Goal: Transaction & Acquisition: Purchase product/service

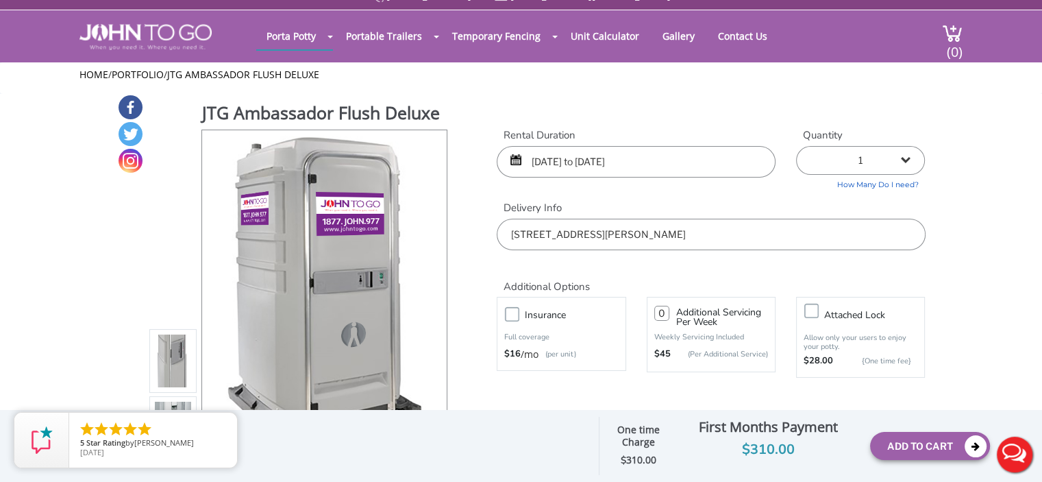
scroll to position [68, 0]
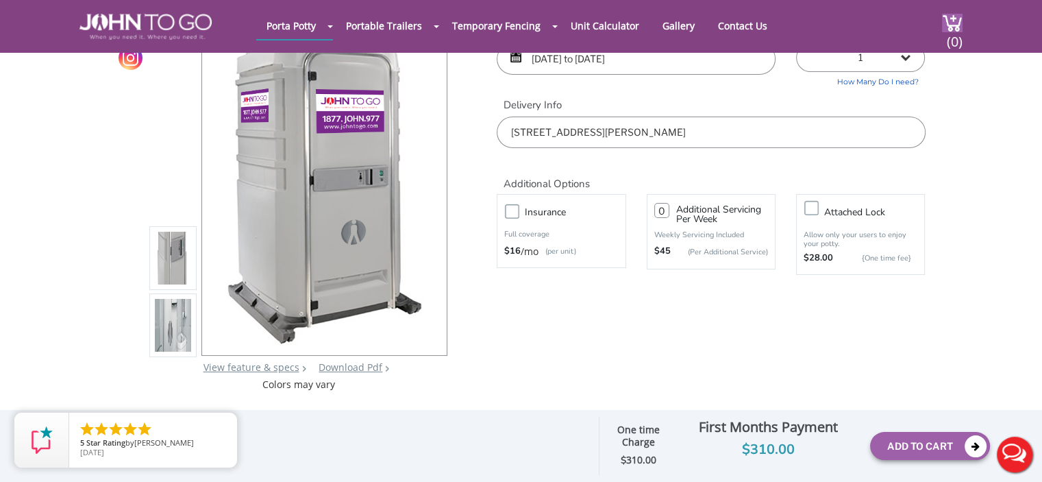
click at [173, 325] on img at bounding box center [173, 326] width 37 height 323
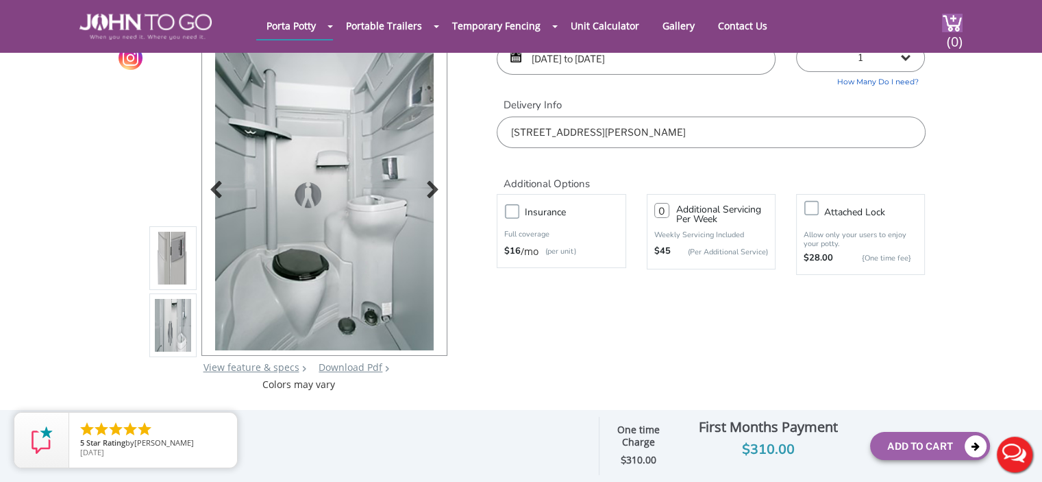
click at [353, 193] on img at bounding box center [324, 188] width 219 height 323
click at [433, 188] on div at bounding box center [428, 191] width 19 height 19
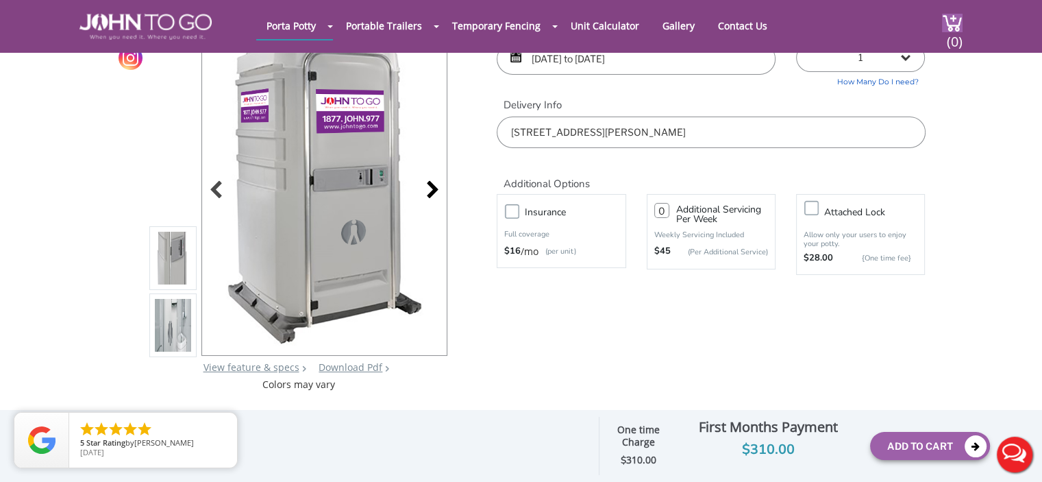
click at [435, 187] on div at bounding box center [428, 191] width 19 height 19
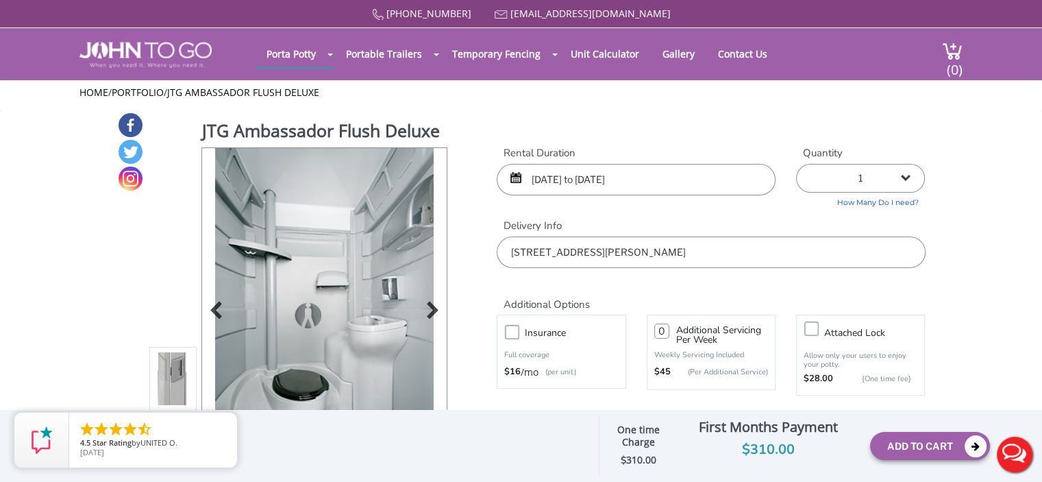
scroll to position [205, 0]
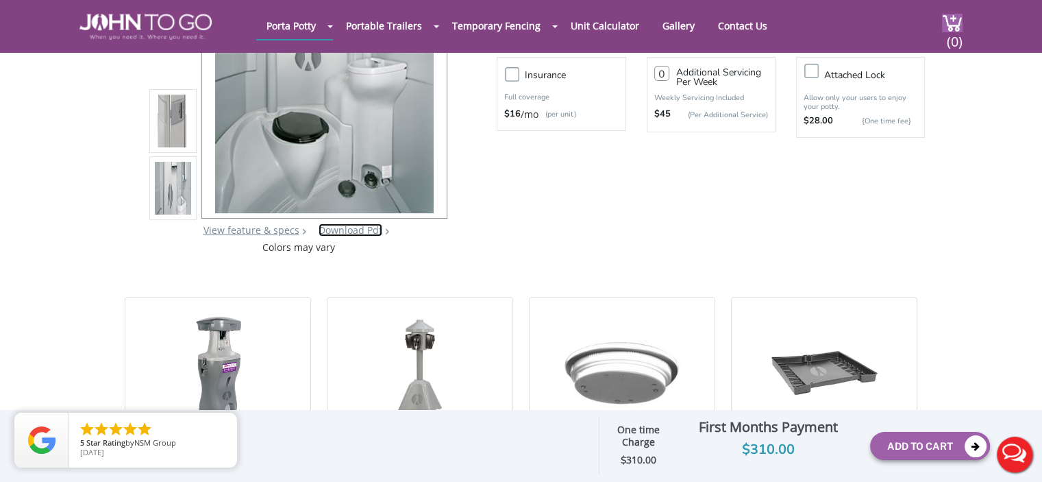
click at [345, 232] on link "Download Pdf" at bounding box center [351, 229] width 64 height 13
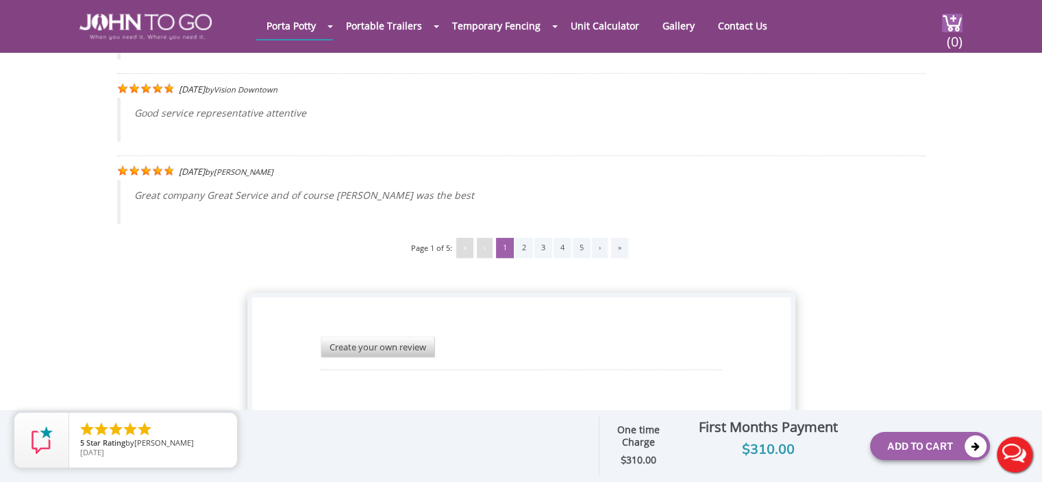
scroll to position [3571, 0]
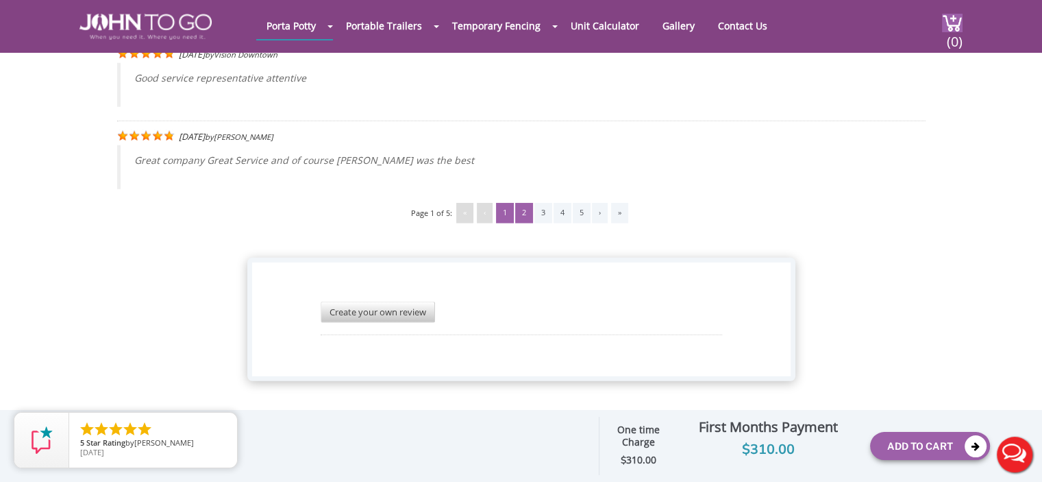
click at [523, 203] on div "2" at bounding box center [524, 213] width 18 height 21
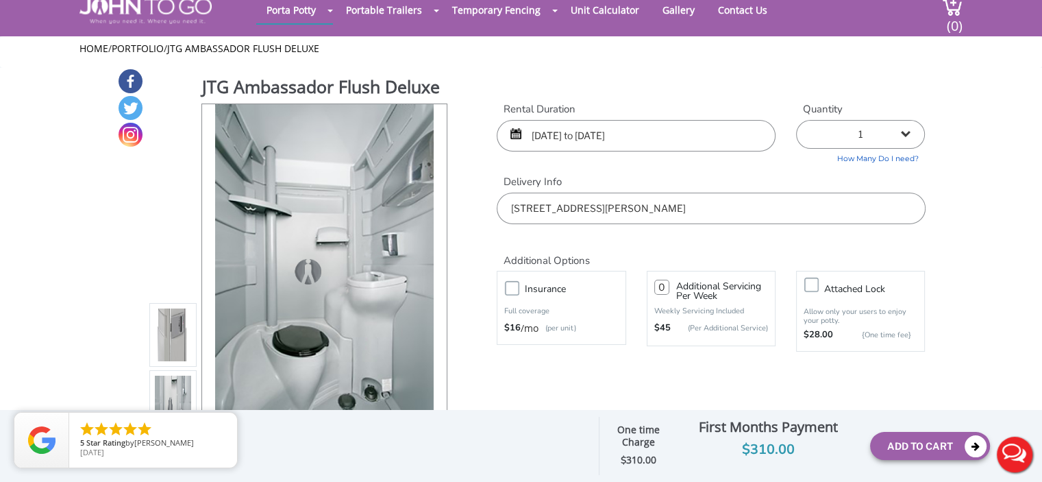
scroll to position [68, 0]
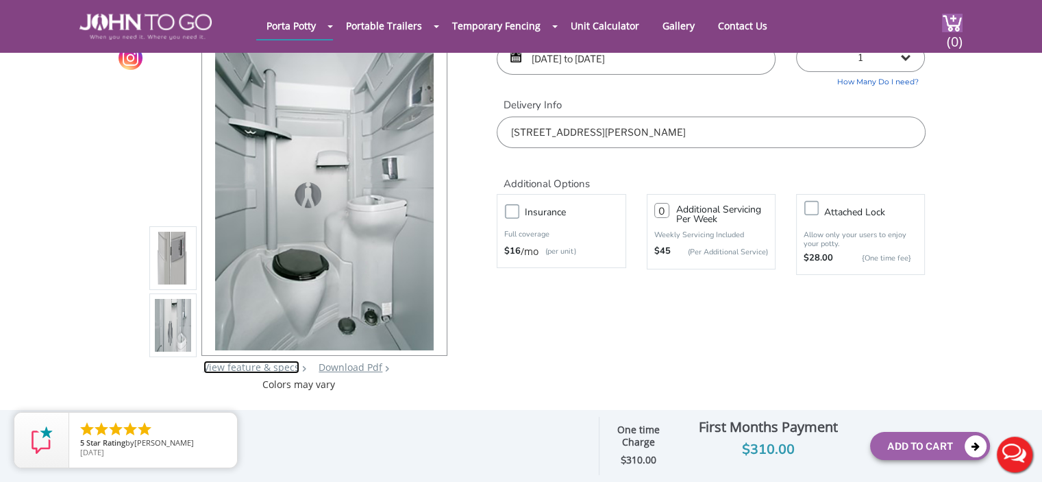
click at [242, 368] on link "View feature & specs" at bounding box center [251, 366] width 96 height 13
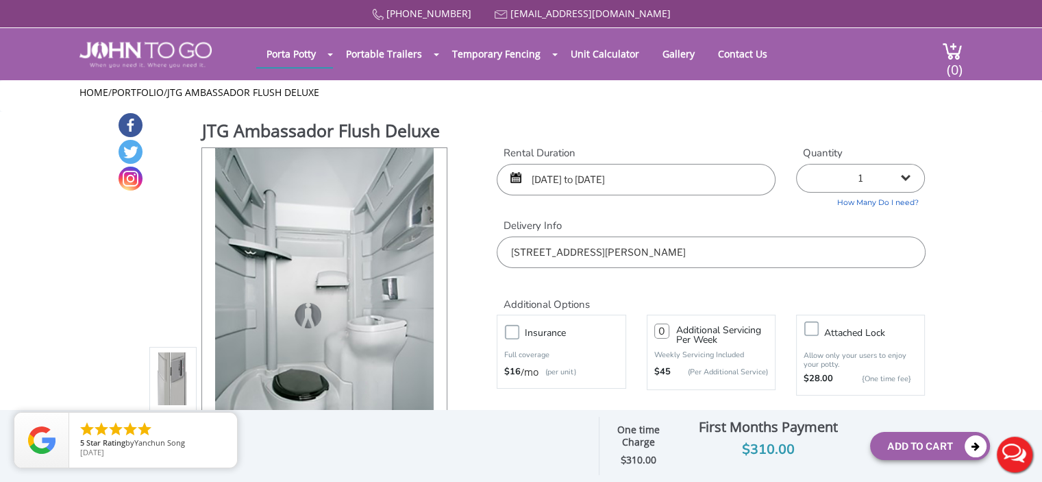
click at [518, 332] on label "Insurance" at bounding box center [575, 332] width 114 height 17
click at [0, 0] on input "Insurance" at bounding box center [0, 0] width 0 height 0
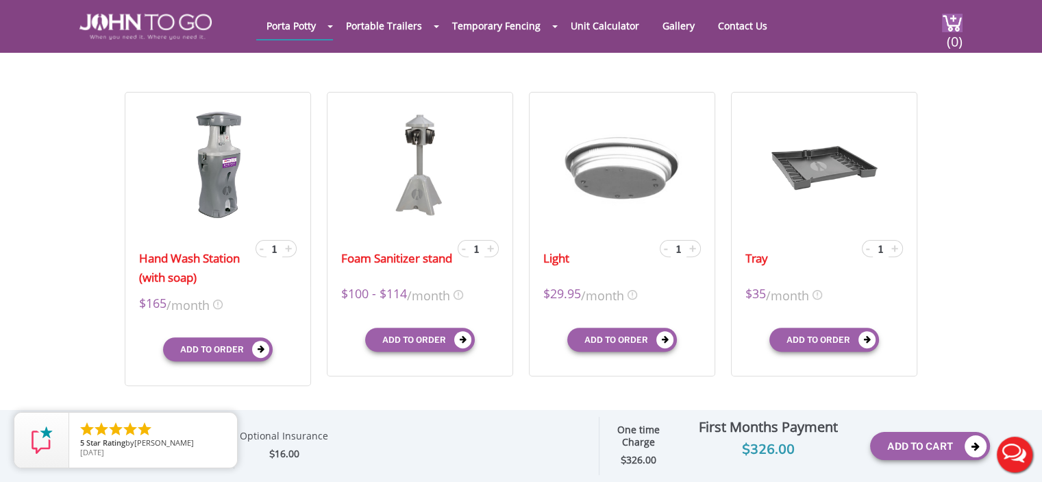
scroll to position [411, 0]
click at [625, 342] on button "Add to order" at bounding box center [622, 339] width 110 height 24
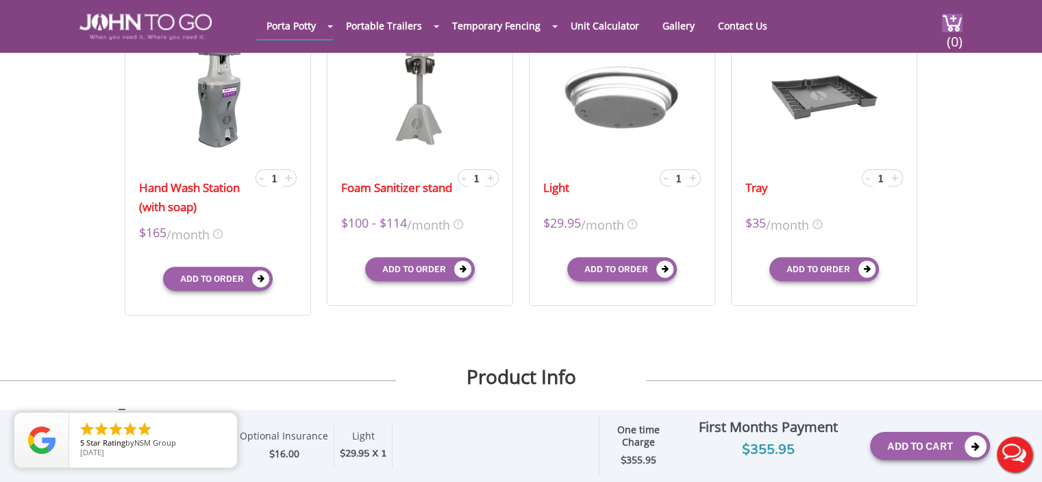
scroll to position [548, 0]
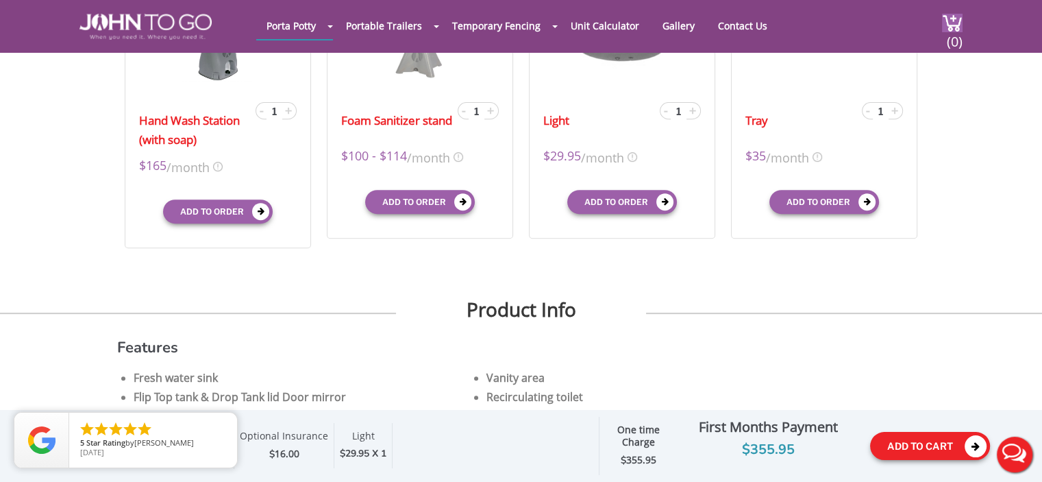
click at [907, 445] on button "Add To Cart" at bounding box center [930, 446] width 120 height 28
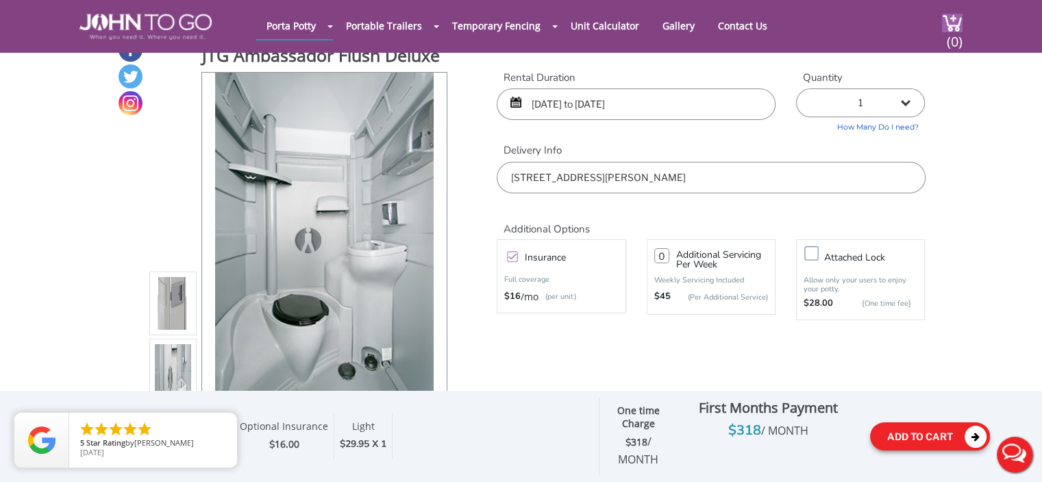
scroll to position [0, 0]
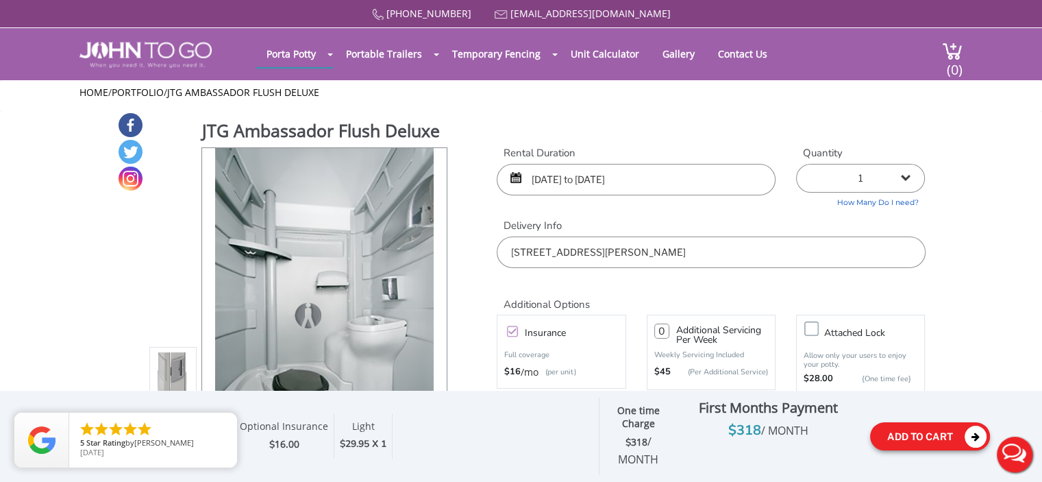
click at [940, 432] on button "Add To Cart" at bounding box center [930, 436] width 120 height 28
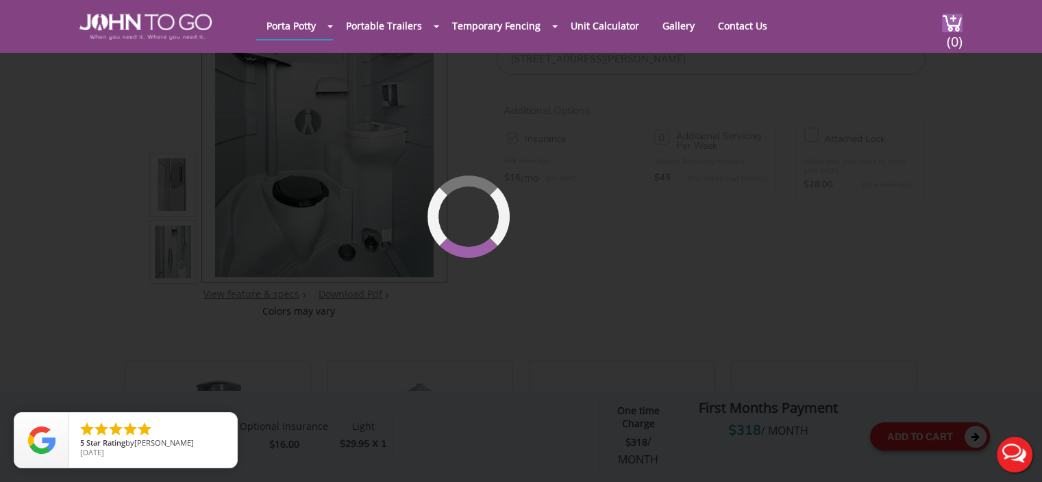
scroll to position [145, 0]
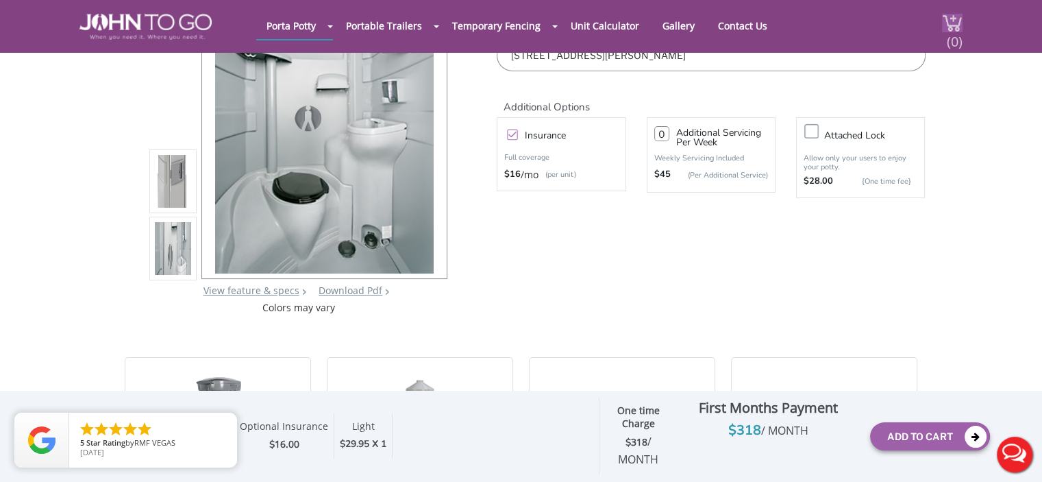
click at [953, 49] on span "(0)" at bounding box center [954, 35] width 16 height 29
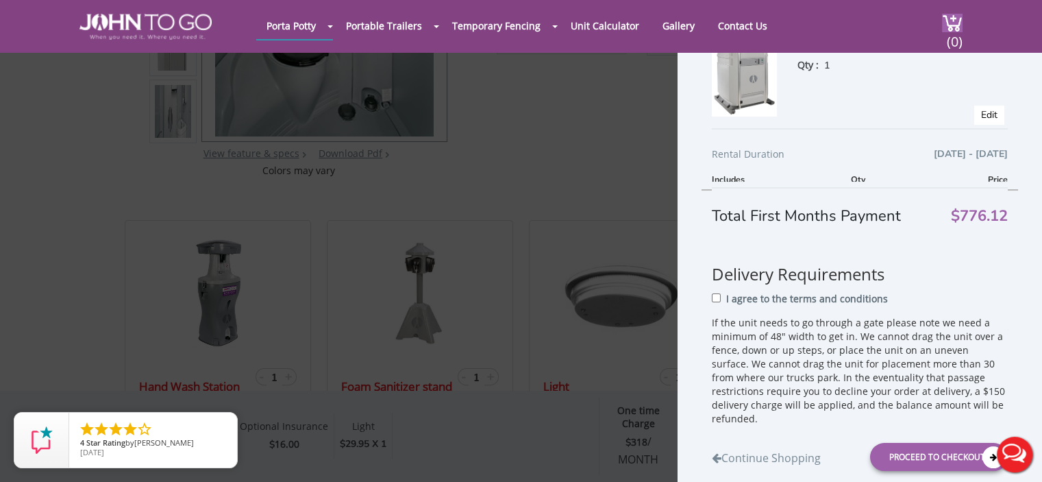
scroll to position [0, 0]
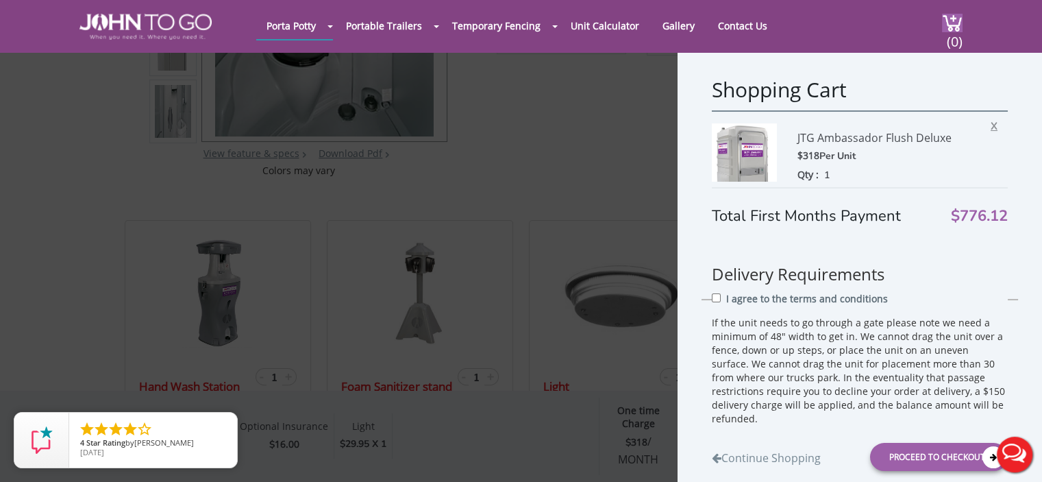
click at [990, 120] on span "X" at bounding box center [997, 124] width 14 height 18
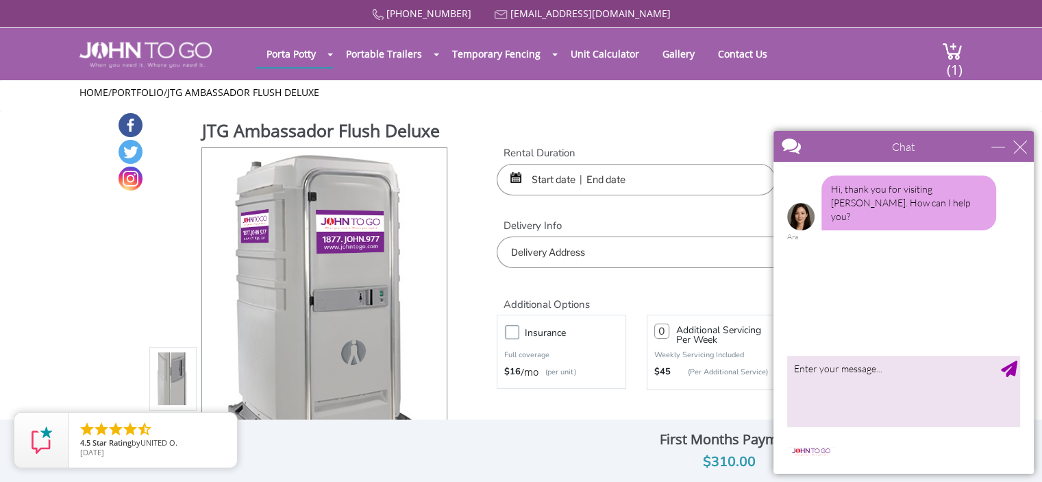
click at [861, 83] on div "Home / Portfolio / JTG Ambassador Flush Deluxe" at bounding box center [521, 96] width 1042 height 32
click at [1016, 145] on div "close" at bounding box center [1020, 147] width 14 height 14
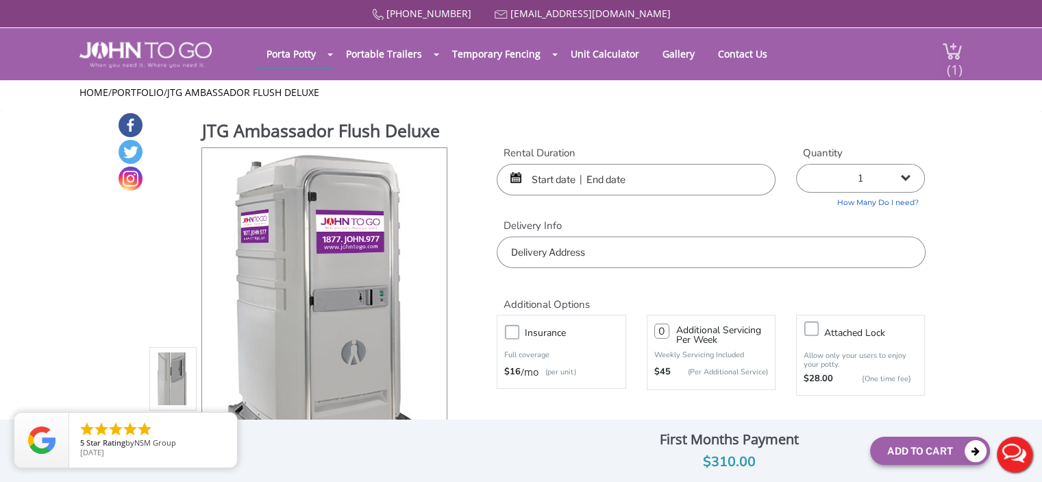
click at [953, 60] on span "(1)" at bounding box center [954, 63] width 16 height 29
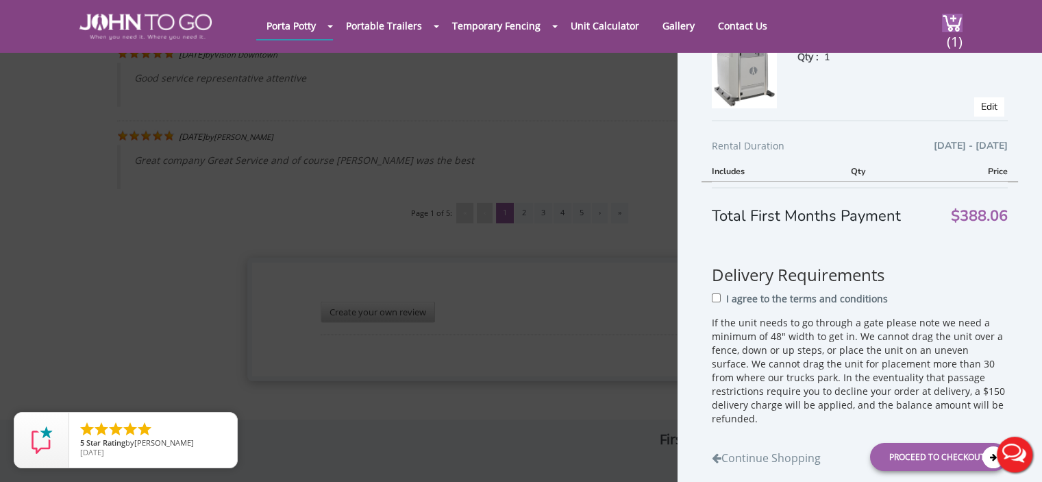
scroll to position [142, 0]
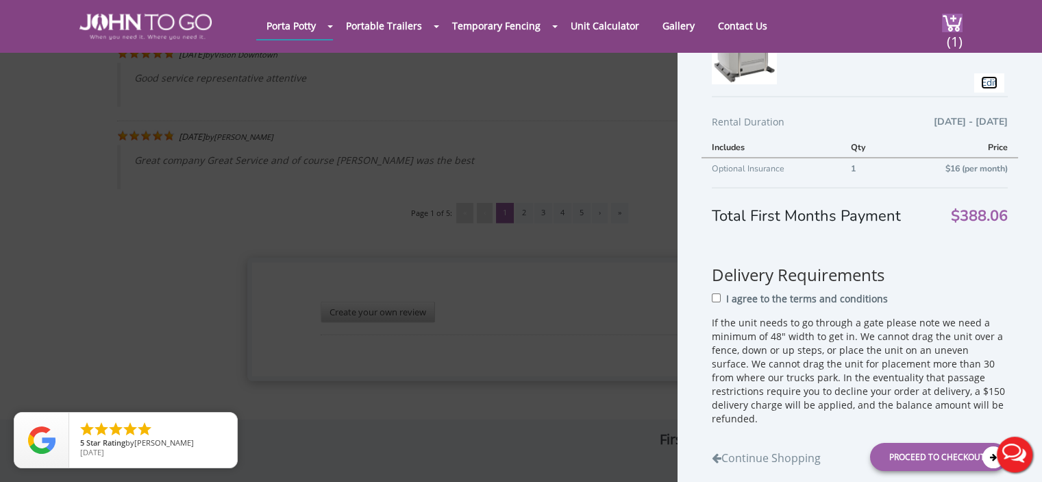
click at [981, 84] on link "Edit" at bounding box center [989, 82] width 16 height 13
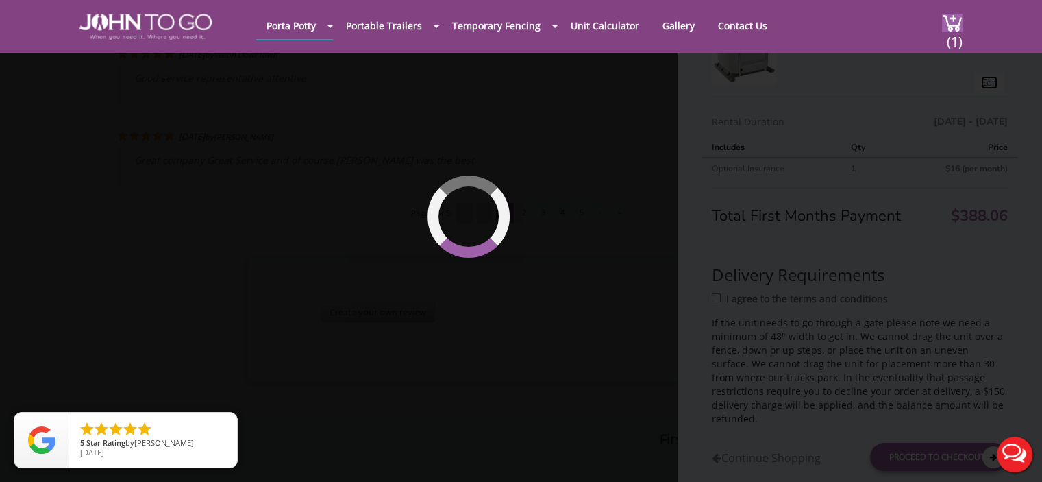
type input "08/30/2025 to 09/01/2025"
type input "0"
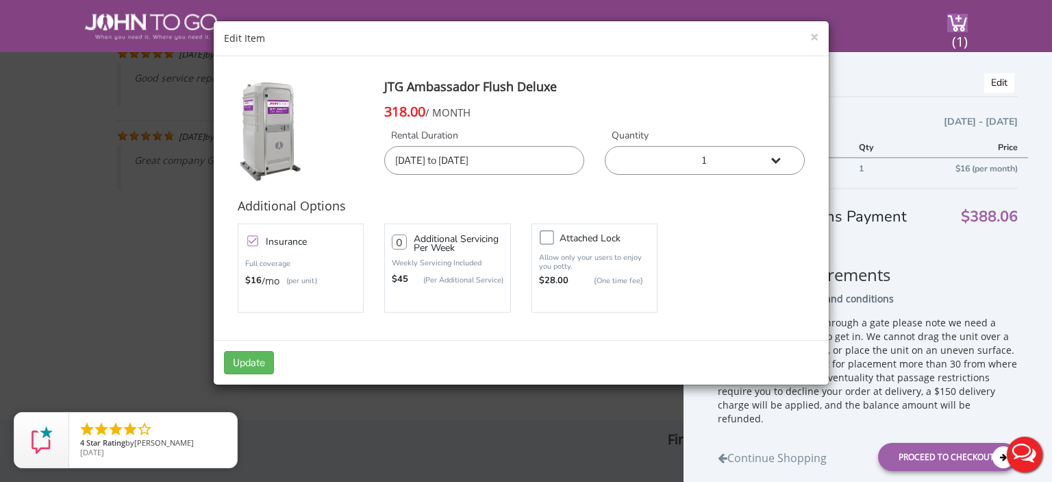
click at [495, 162] on input "08/30/2025 to 09/01/2025" at bounding box center [484, 160] width 200 height 29
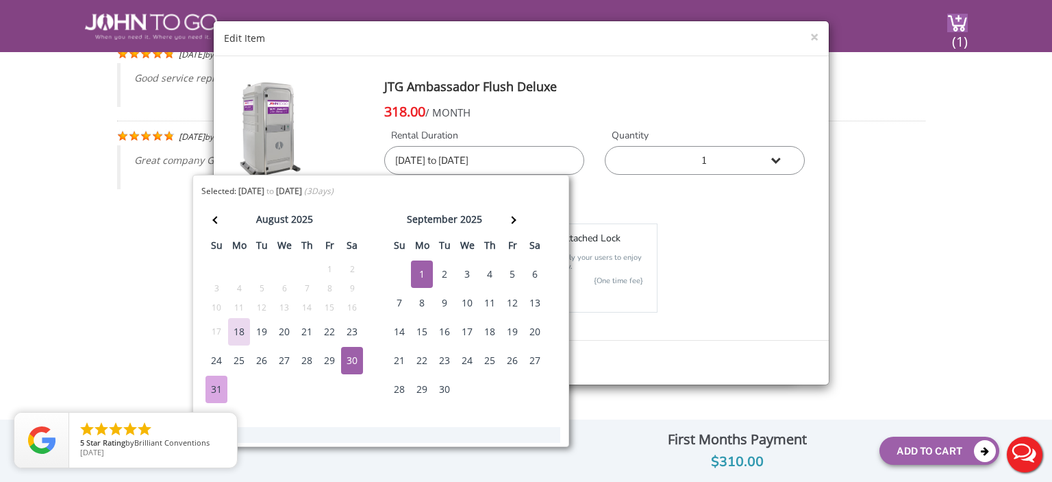
click at [329, 358] on div "29" at bounding box center [330, 360] width 22 height 27
click at [426, 273] on div "1" at bounding box center [422, 273] width 22 height 27
type input "08/29/2025 to 09/01/2025"
click at [330, 356] on div "29" at bounding box center [330, 360] width 22 height 27
click at [416, 267] on div "1" at bounding box center [422, 273] width 22 height 27
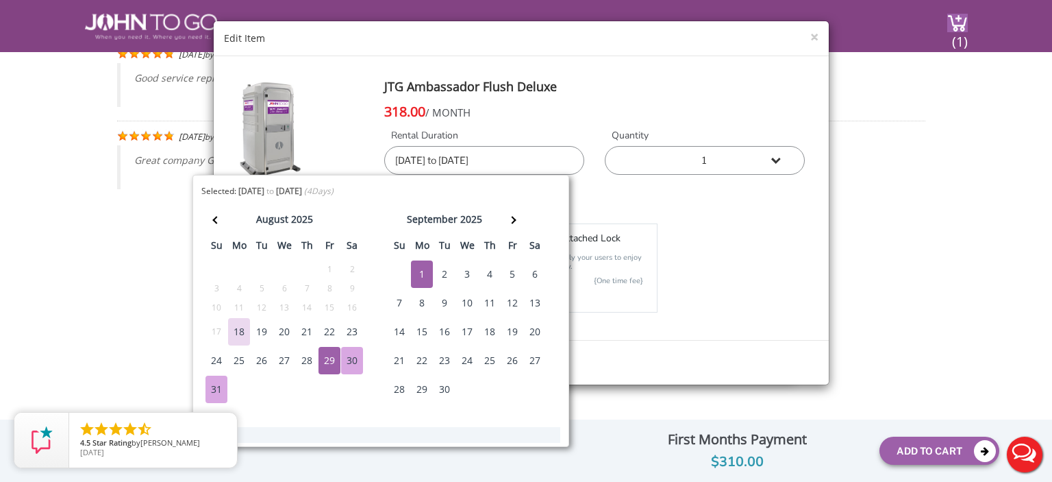
click at [734, 231] on div "Insurance Full coverage $16 /mo (per unit) 0 $45 Attached lock" at bounding box center [521, 268] width 588 height 96
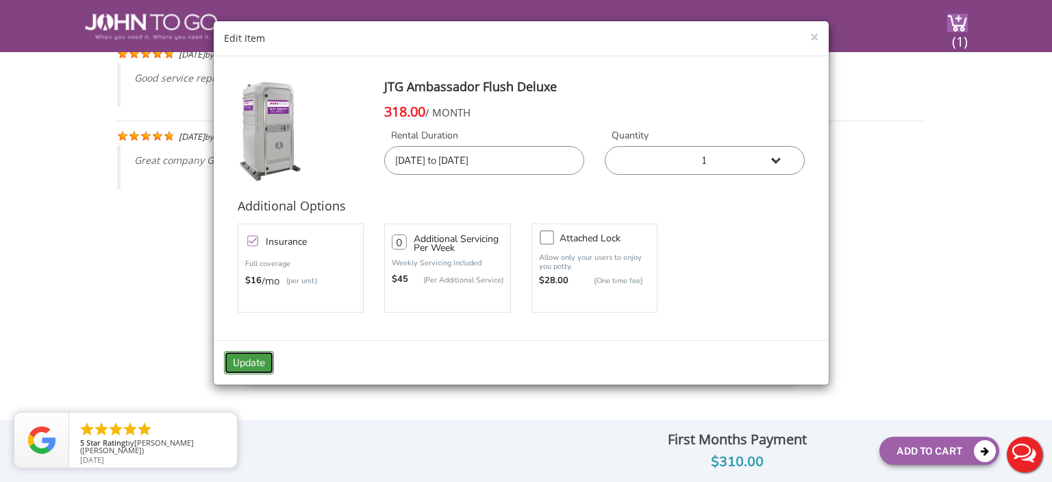
click at [238, 362] on button "Update" at bounding box center [249, 362] width 50 height 23
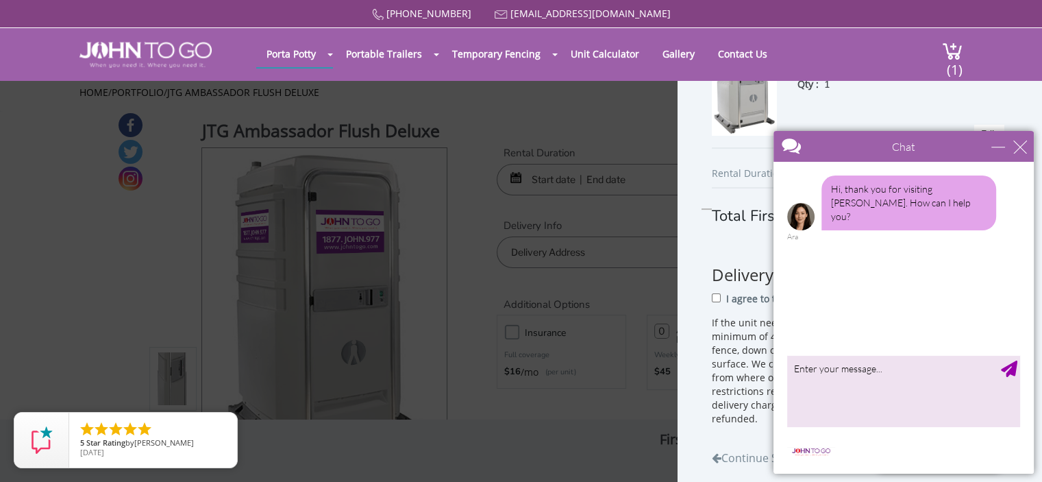
scroll to position [81, 0]
click at [1024, 145] on div "close" at bounding box center [1020, 147] width 14 height 14
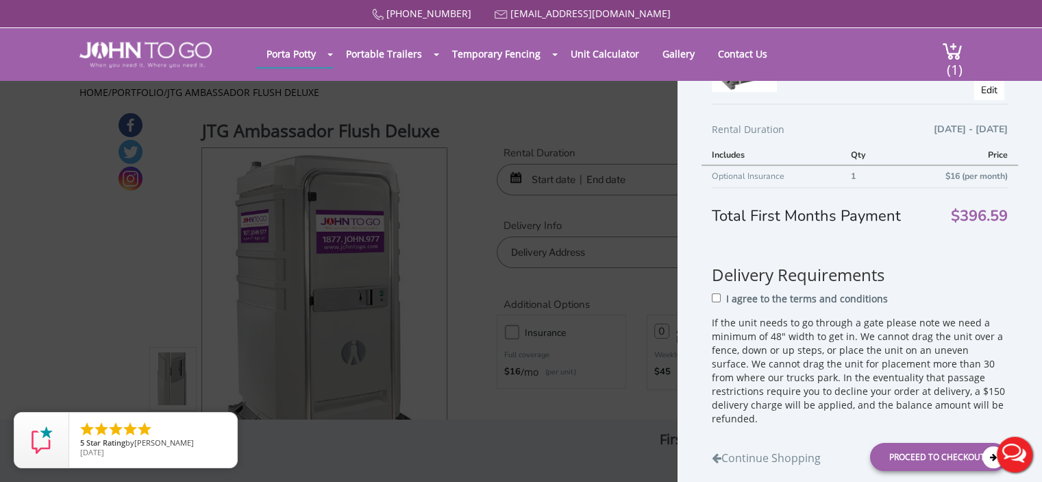
scroll to position [137, 0]
click at [981, 86] on link "Edit" at bounding box center [989, 87] width 16 height 13
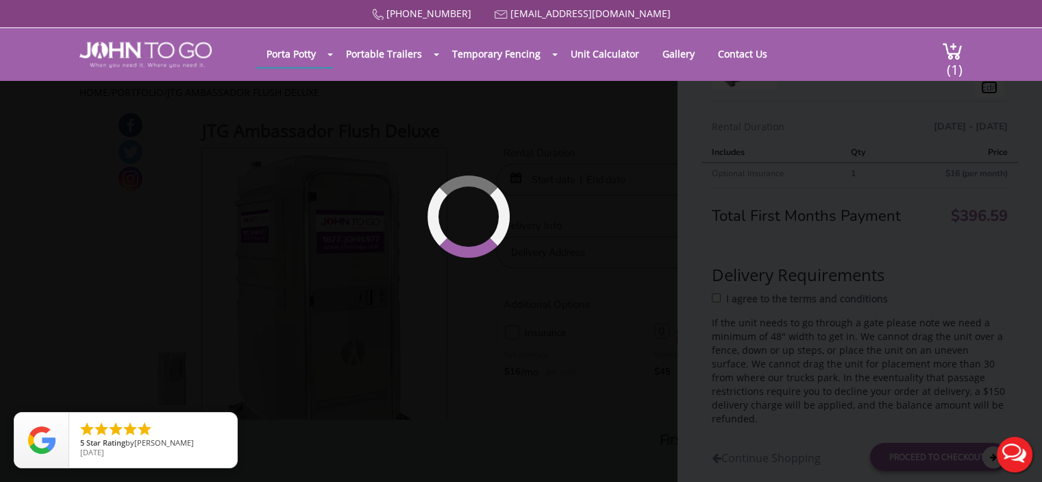
type input "08/29/2025 to 09/01/2025"
type input "0"
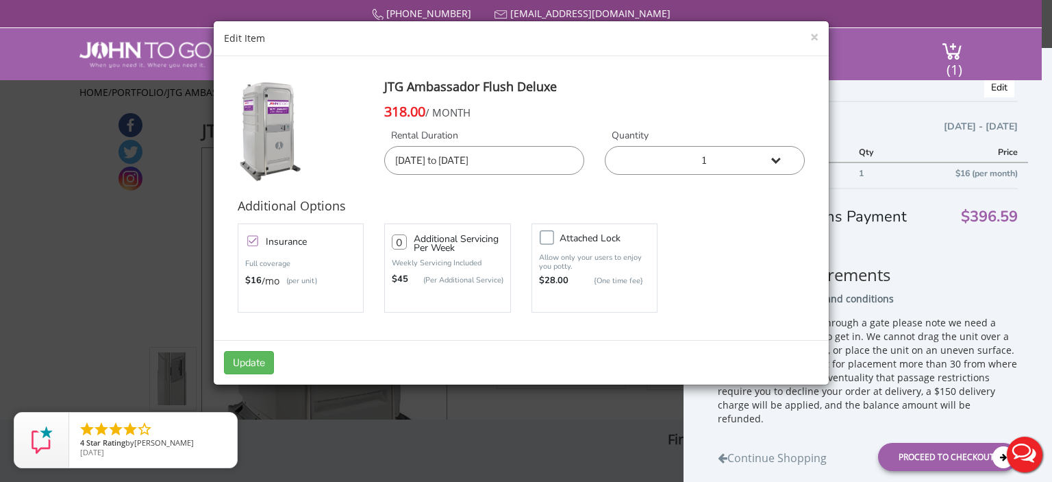
click at [486, 156] on input "08/29/2025 to 09/01/2025" at bounding box center [484, 160] width 200 height 29
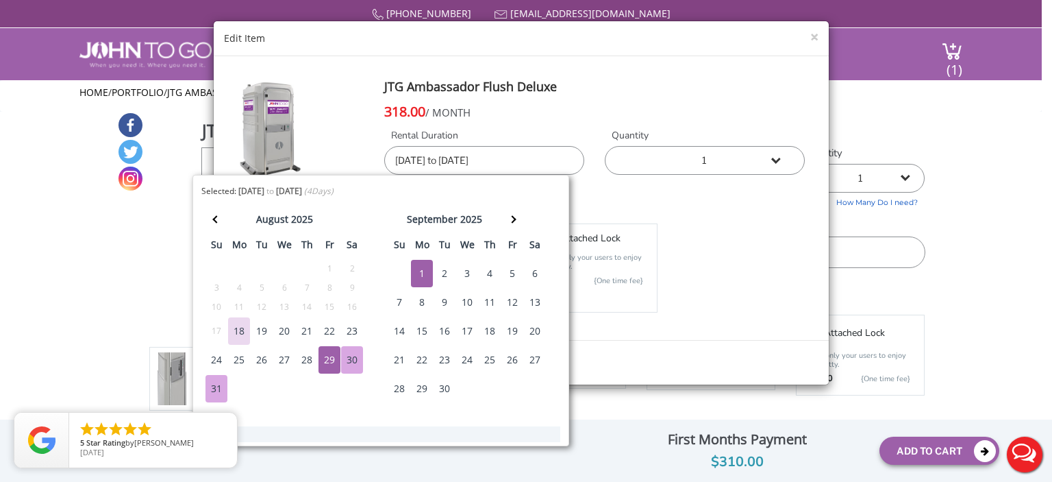
click at [327, 356] on div "29" at bounding box center [330, 359] width 22 height 27
click at [421, 267] on div "1" at bounding box center [422, 273] width 22 height 27
click at [351, 357] on div "30" at bounding box center [352, 359] width 22 height 27
click at [214, 386] on div "31" at bounding box center [216, 388] width 22 height 27
type input "08/30/2025 to 08/31/2025"
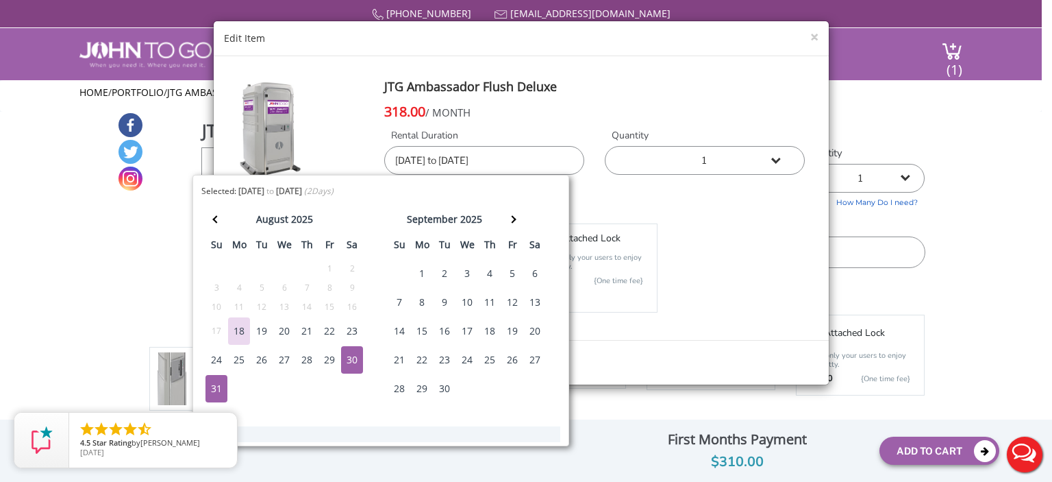
click at [755, 263] on div "Insurance Full coverage $16 /mo (per unit) 0 $45 Attached lock" at bounding box center [521, 268] width 588 height 96
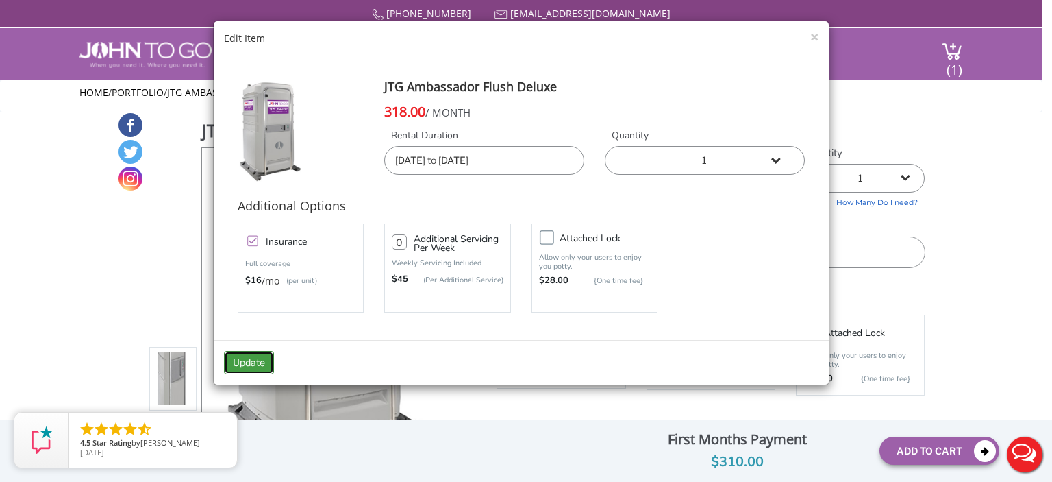
click at [247, 361] on button "Update" at bounding box center [249, 362] width 50 height 23
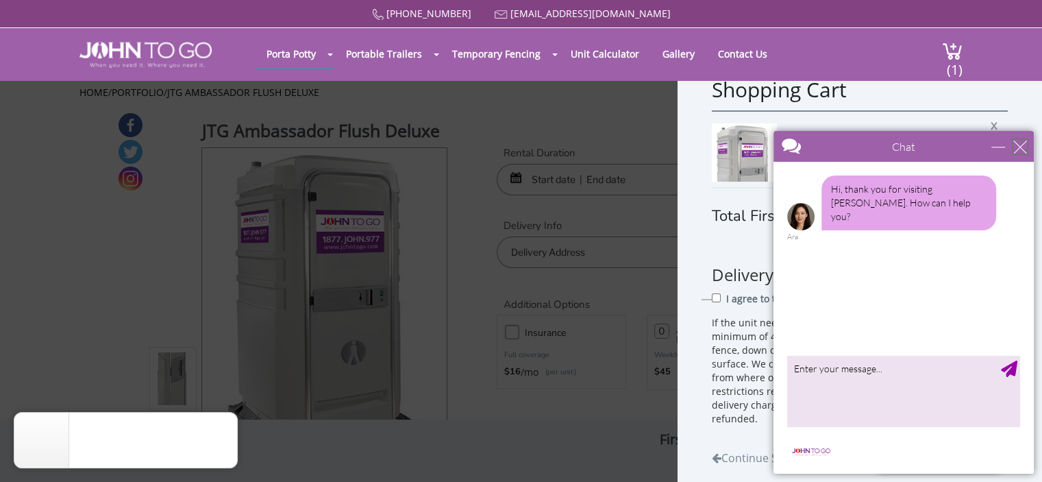
click at [1023, 145] on div "close" at bounding box center [1020, 147] width 14 height 14
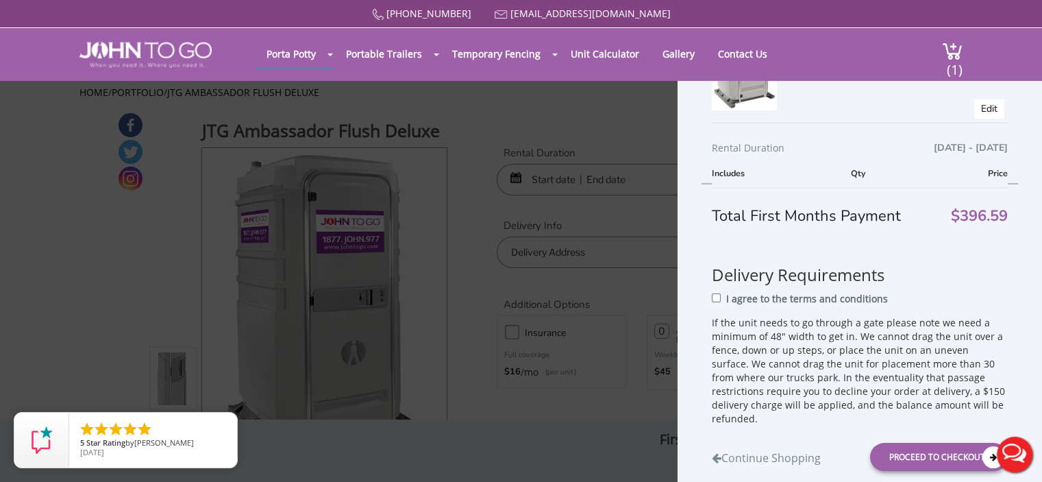
scroll to position [120, 0]
click at [981, 105] on link "Edit" at bounding box center [989, 104] width 16 height 13
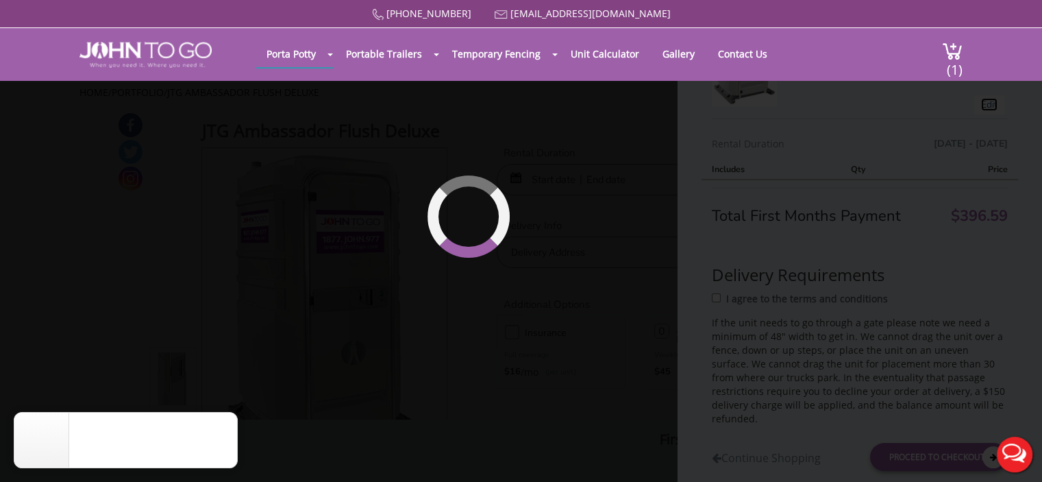
type input "08/30/2025 to 08/31/2025"
type input "0"
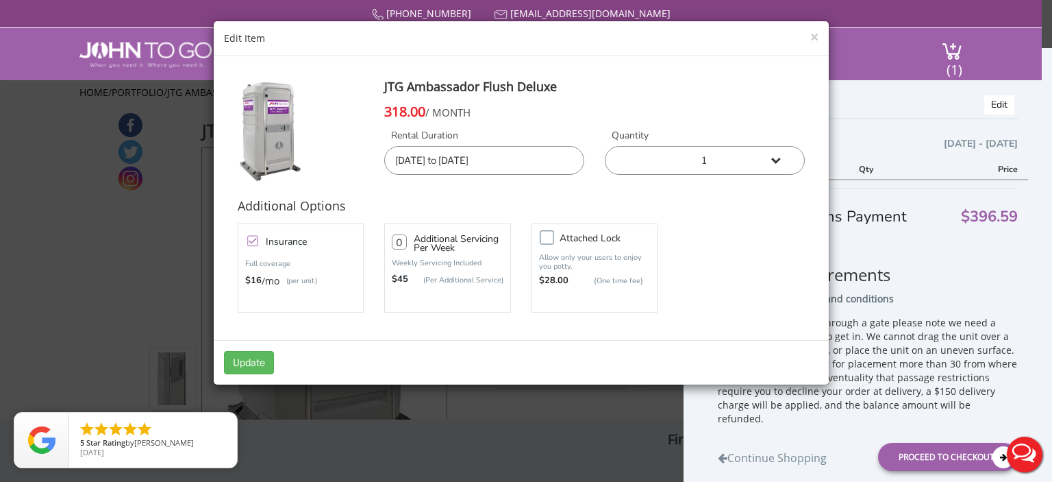
click at [449, 156] on input "[DATE] to [DATE]" at bounding box center [484, 160] width 200 height 29
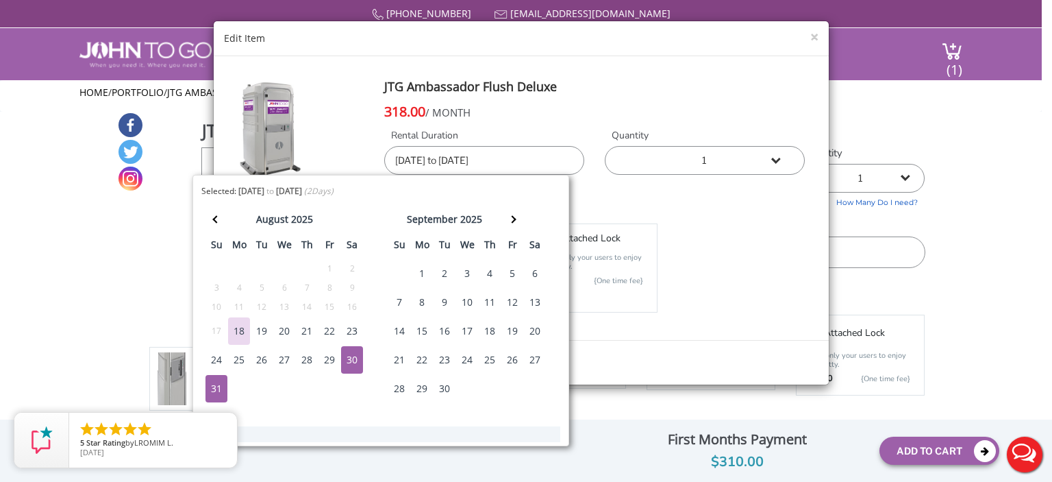
click at [329, 358] on div "29" at bounding box center [330, 359] width 22 height 27
click at [419, 269] on div "1" at bounding box center [422, 273] width 22 height 27
type input "[DATE] to [DATE]"
click at [753, 236] on div "Insurance Full coverage $16 /mo (per unit) 0 $45 Attached lock" at bounding box center [521, 268] width 588 height 96
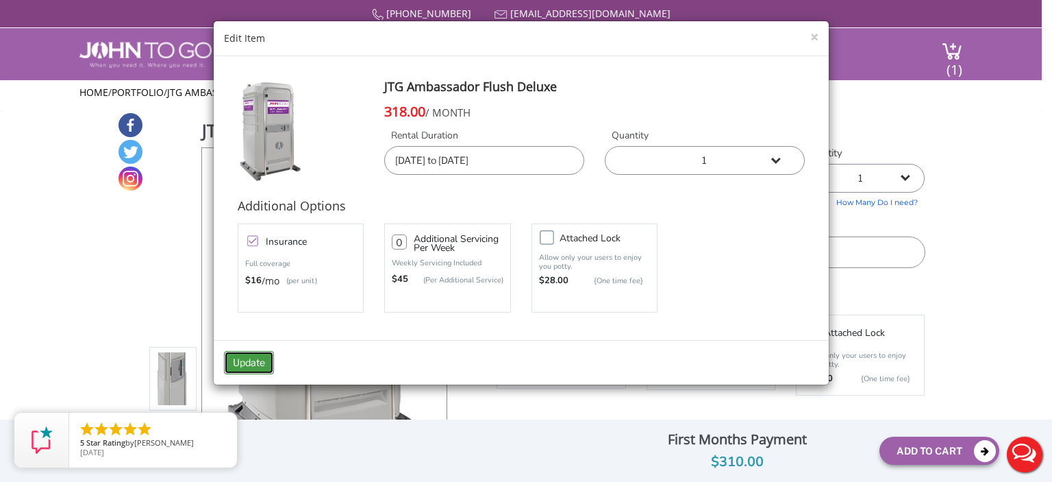
click at [255, 358] on button "Update" at bounding box center [249, 362] width 50 height 23
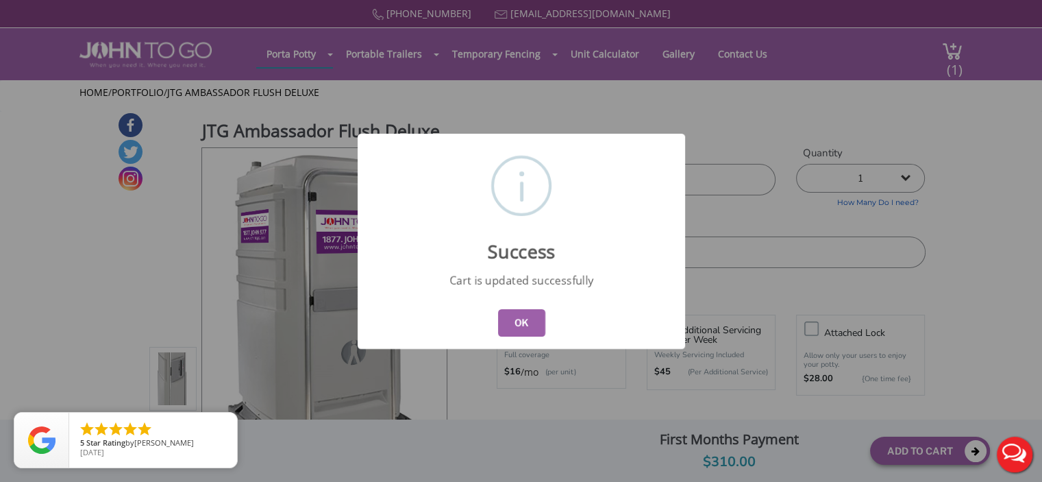
click at [522, 316] on button "OK" at bounding box center [520, 322] width 47 height 27
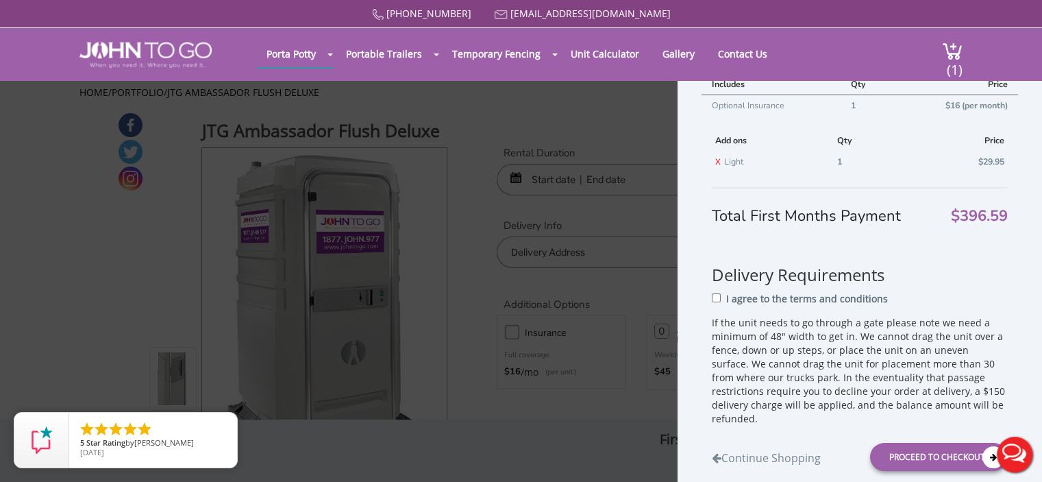
scroll to position [205, 0]
click at [728, 160] on td "X Light" at bounding box center [773, 161] width 122 height 22
click at [719, 158] on link "X" at bounding box center [717, 160] width 5 height 11
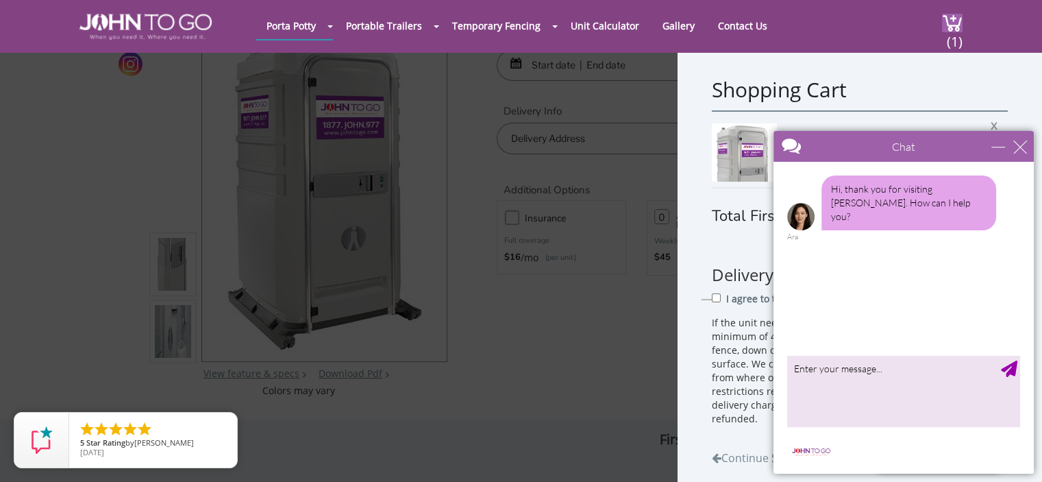
scroll to position [137, 0]
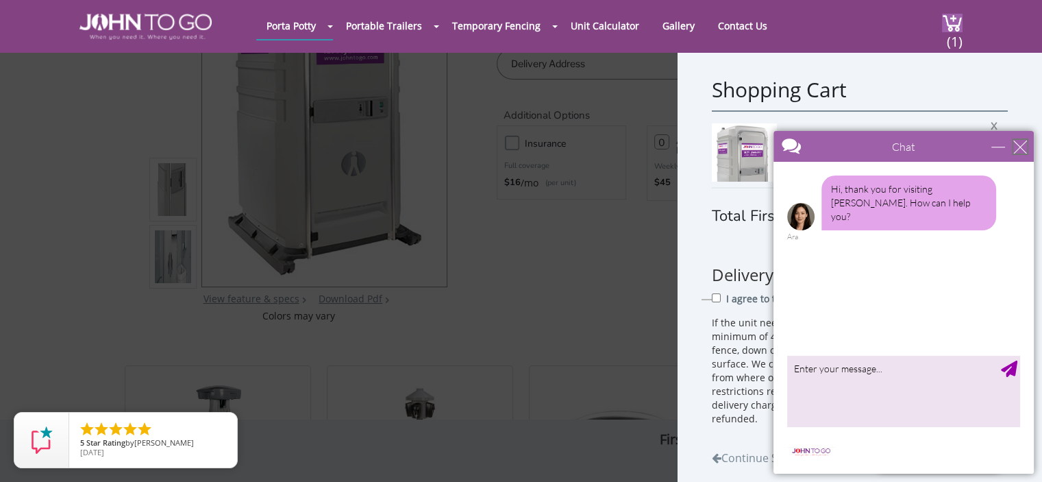
click at [1023, 145] on div "close" at bounding box center [1020, 147] width 14 height 14
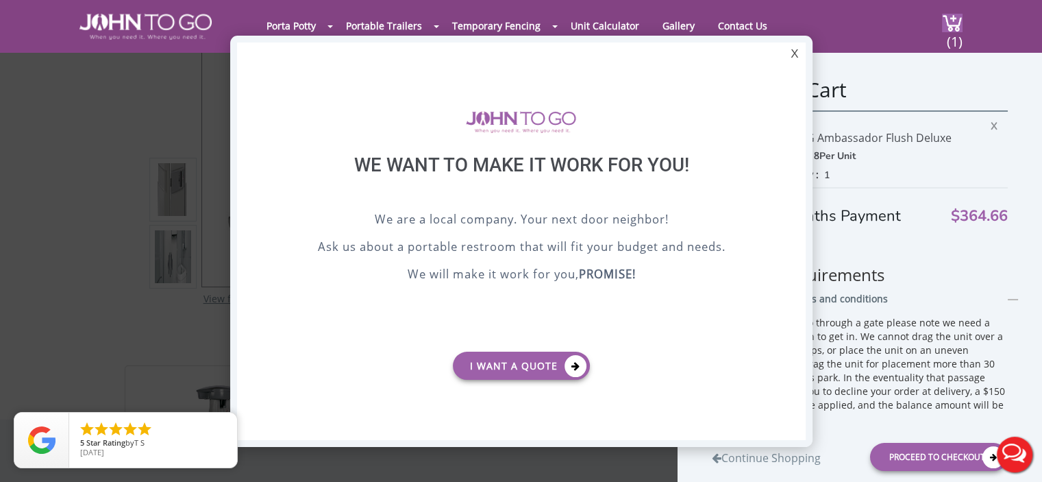
scroll to position [0, 0]
click at [526, 372] on link "I want a Quote" at bounding box center [521, 365] width 137 height 28
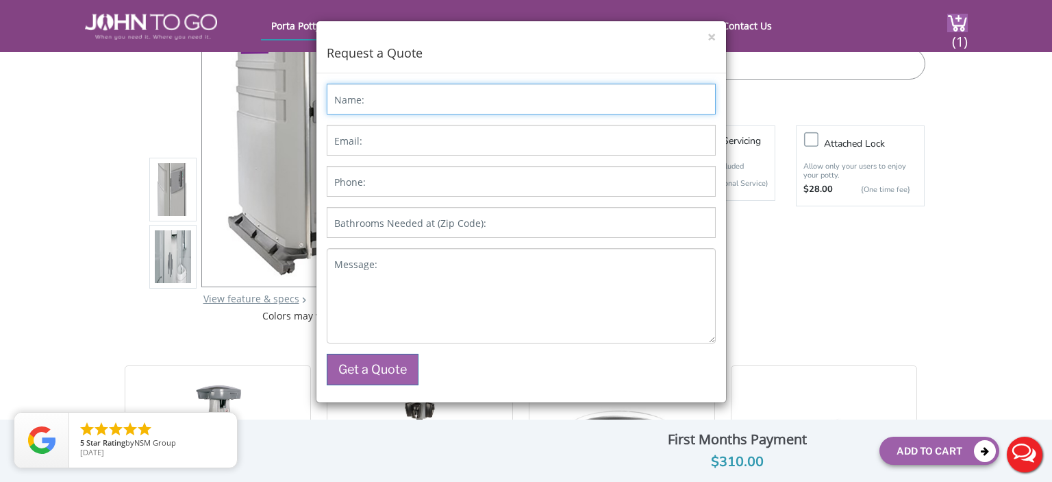
click at [410, 106] on input "Name:" at bounding box center [521, 99] width 389 height 31
type input "[PERSON_NAME]"
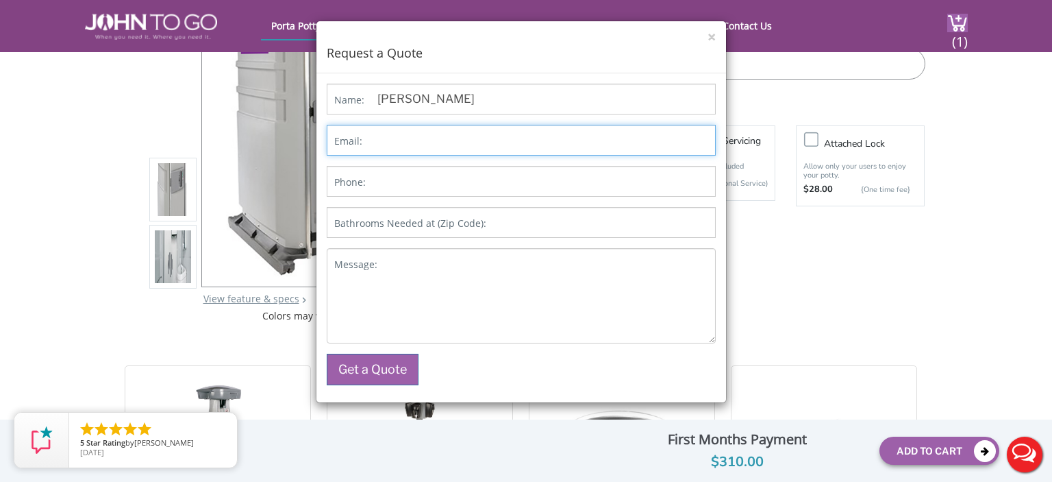
click at [381, 140] on input "Email:" at bounding box center [521, 140] width 389 height 31
type input "[EMAIL_ADDRESS][DOMAIN_NAME]"
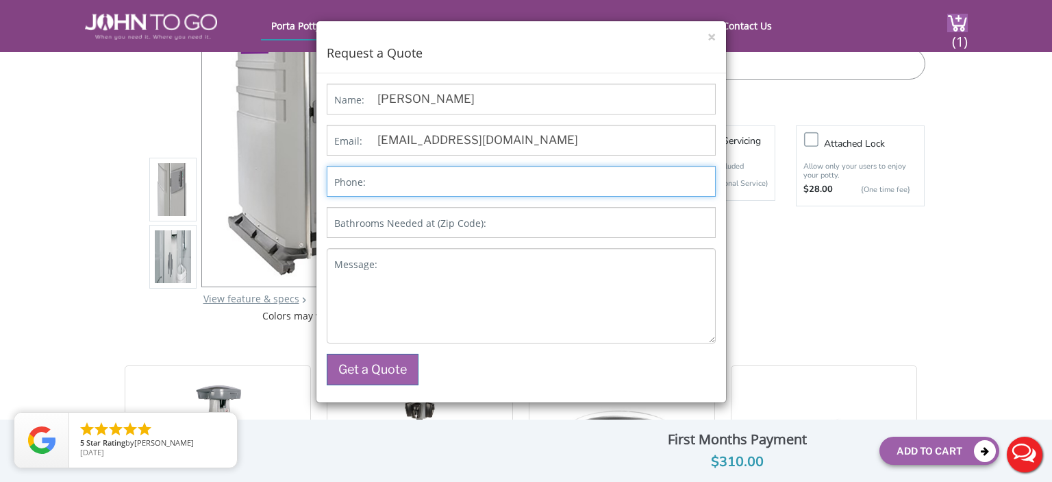
click at [408, 186] on input "Phone:" at bounding box center [521, 181] width 389 height 31
type input "2018157425"
click at [449, 221] on label "Bathrooms Needed at (Zip Code):" at bounding box center [410, 223] width 152 height 14
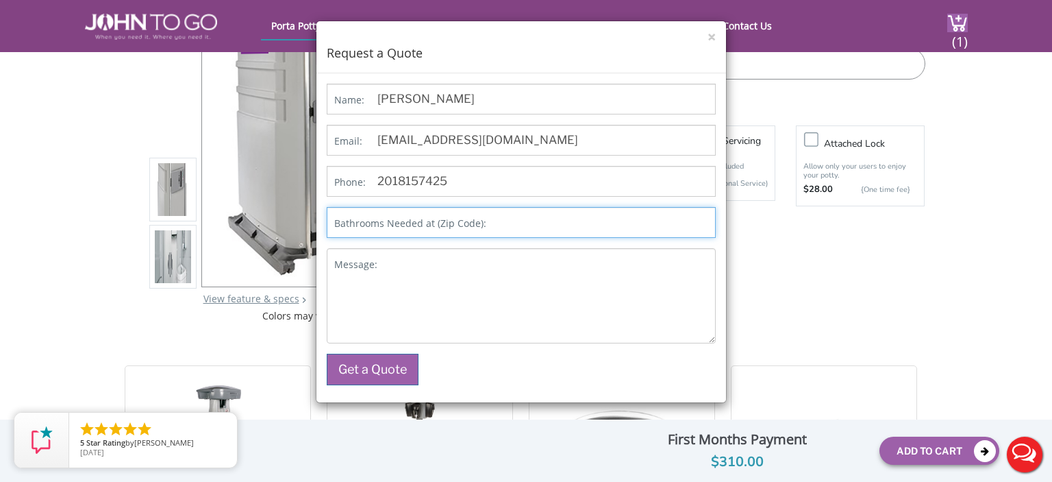
click at [449, 221] on input "Bathrooms Needed at (Zip Code):" at bounding box center [521, 222] width 389 height 31
type input "07662"
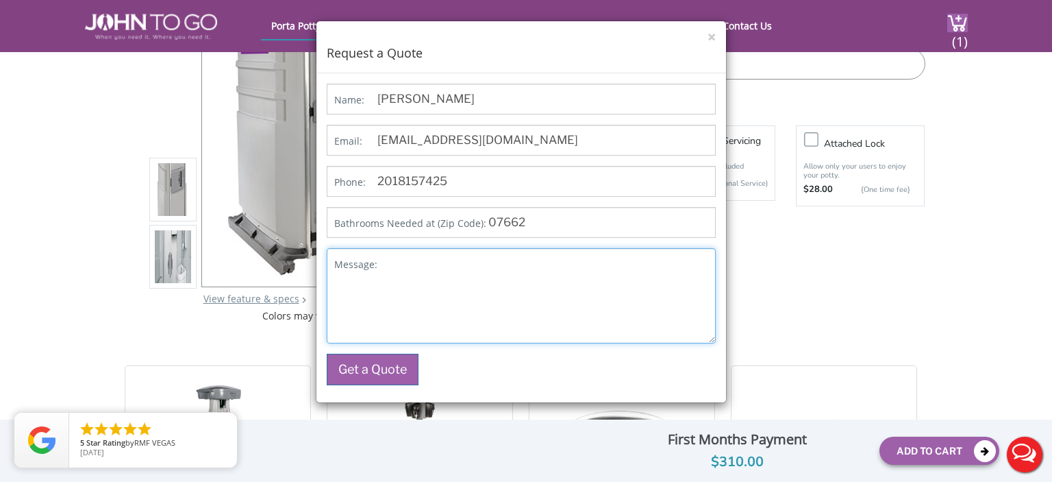
click at [500, 267] on textarea "Message:" at bounding box center [521, 295] width 389 height 95
type textarea "Quote for 8/29-9/01 portable bathroom w/ sink."
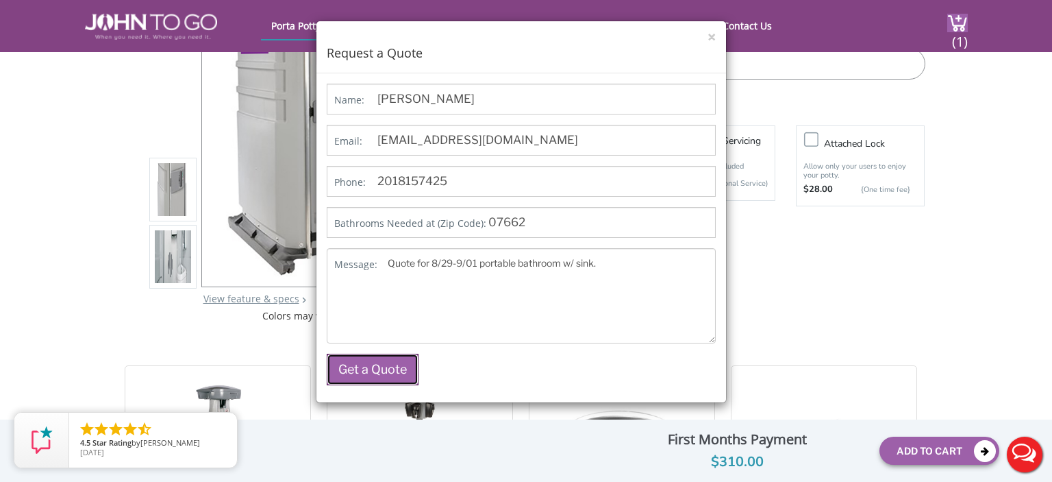
click at [362, 371] on button "Get a Quote" at bounding box center [373, 369] width 92 height 32
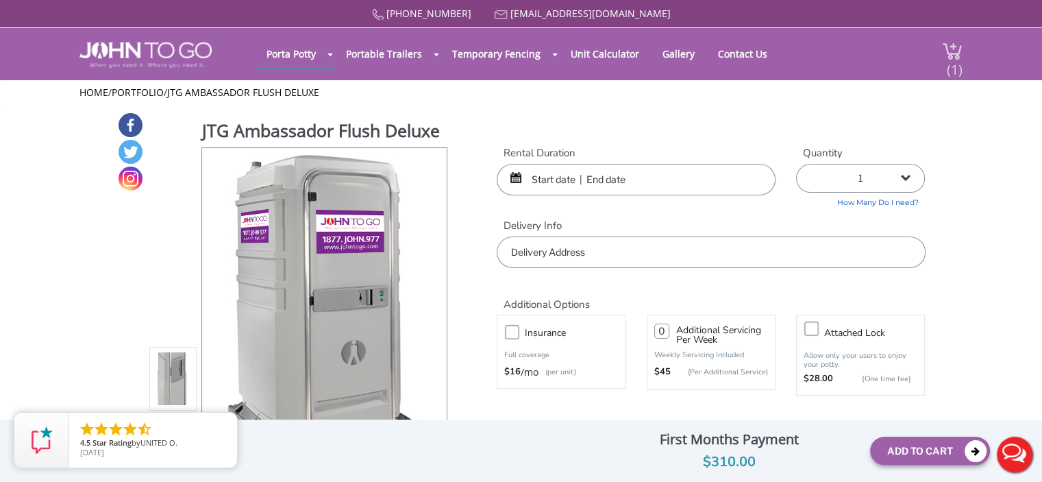
click at [953, 54] on span "(1)" at bounding box center [954, 63] width 16 height 29
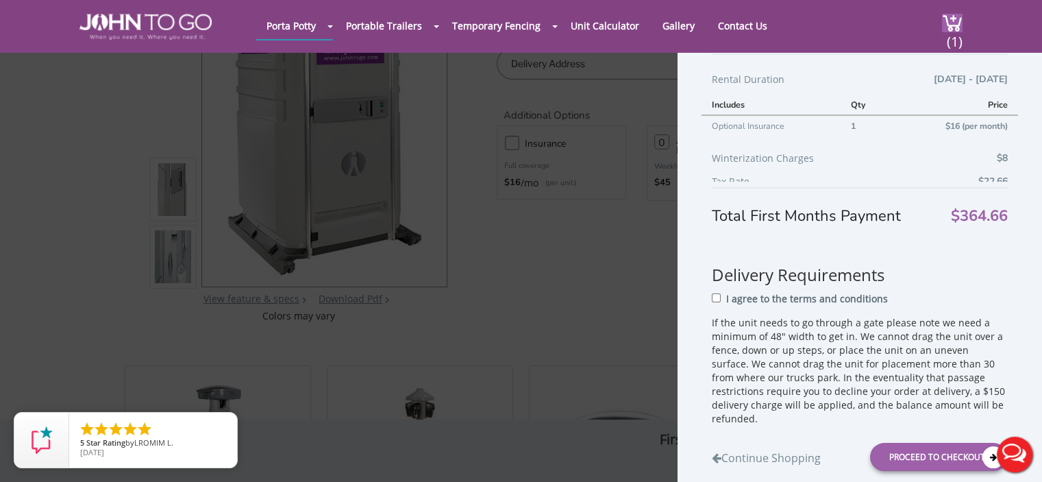
scroll to position [161, 0]
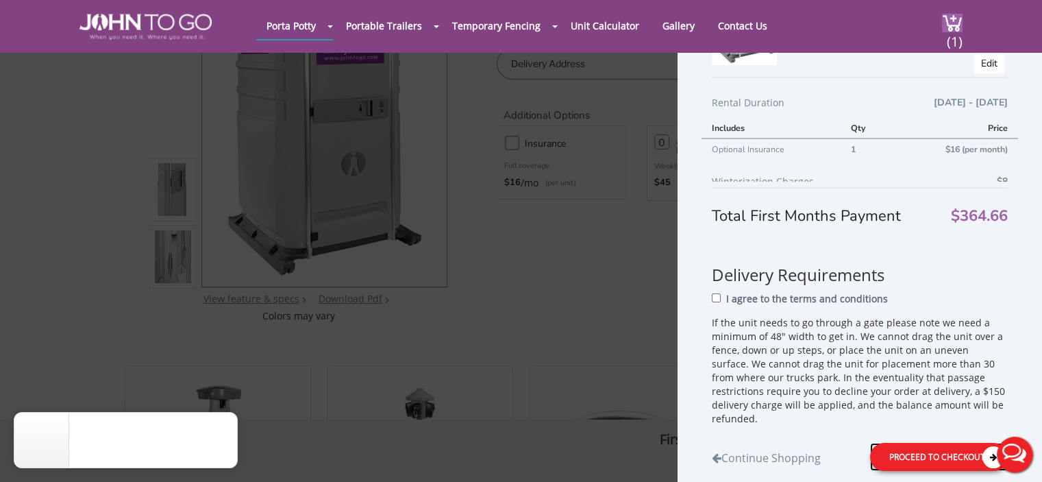
click at [917, 458] on div "Proceed to Checkout" at bounding box center [939, 456] width 138 height 28
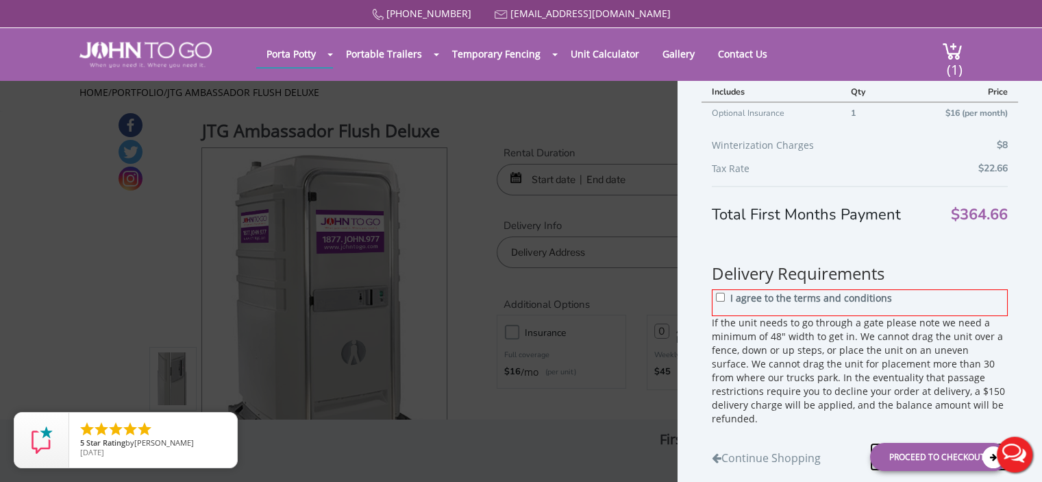
scroll to position [230, 0]
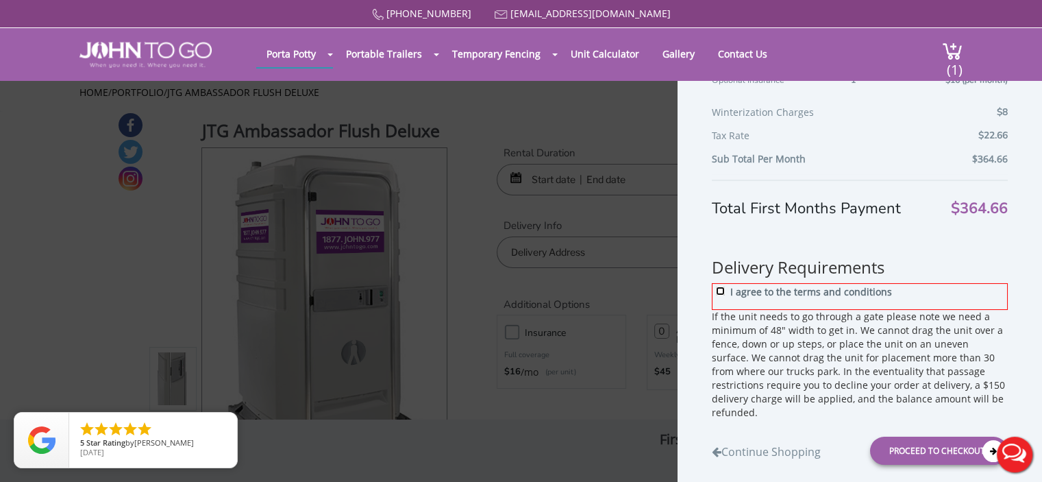
click at [721, 286] on input "I agree to the terms and conditions" at bounding box center [720, 290] width 9 height 9
checkbox input "true"
click at [921, 445] on div "Proceed to Checkout" at bounding box center [939, 450] width 138 height 28
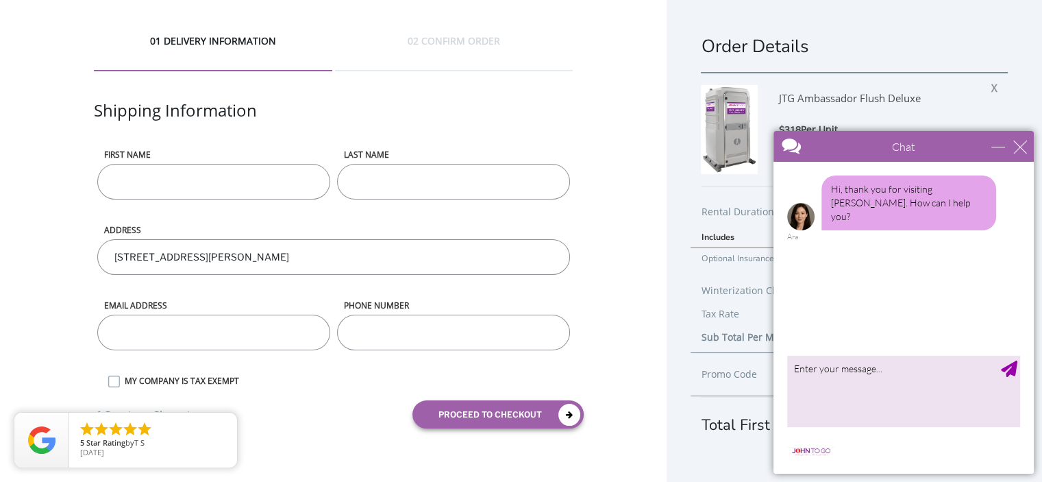
click at [1028, 149] on div "Chat" at bounding box center [903, 146] width 260 height 31
click at [1016, 145] on div "close" at bounding box center [1020, 147] width 14 height 14
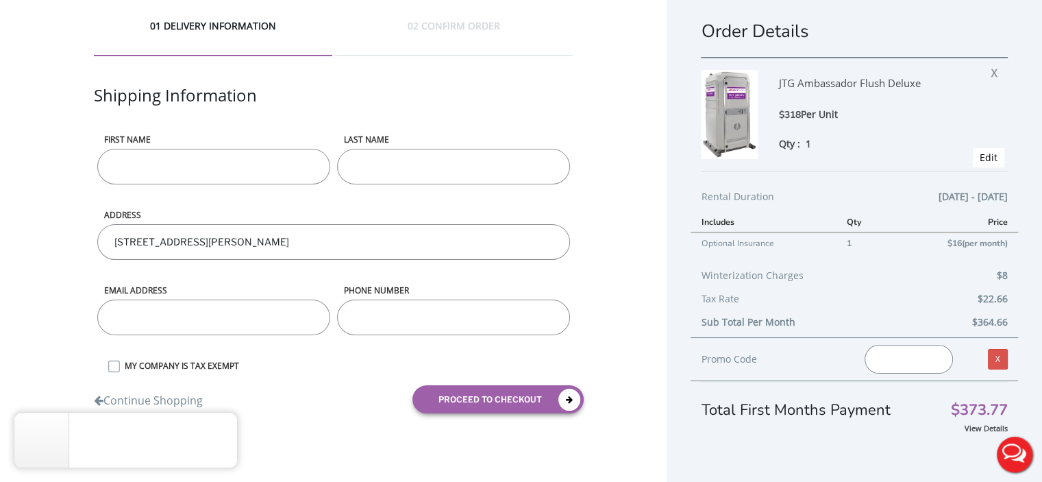
scroll to position [24, 0]
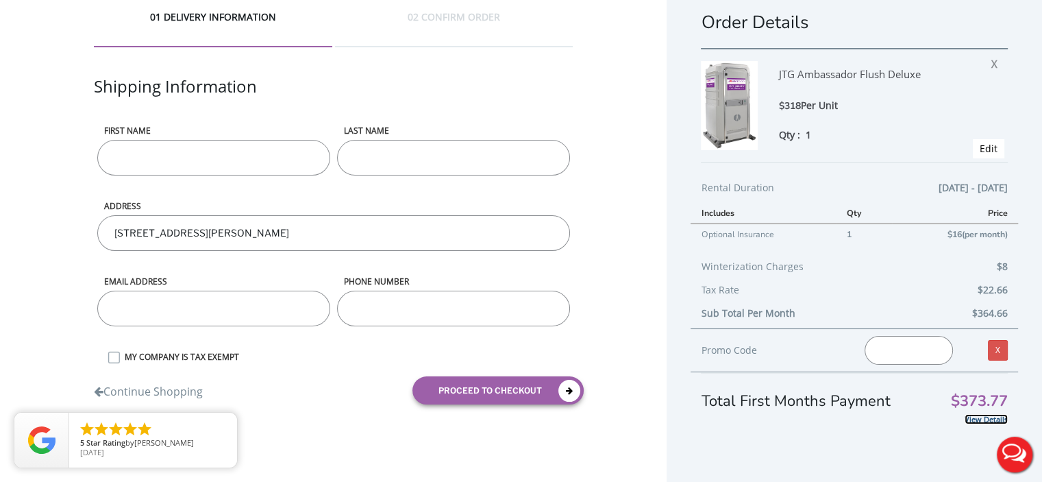
click at [971, 416] on link "View Details" at bounding box center [985, 419] width 43 height 10
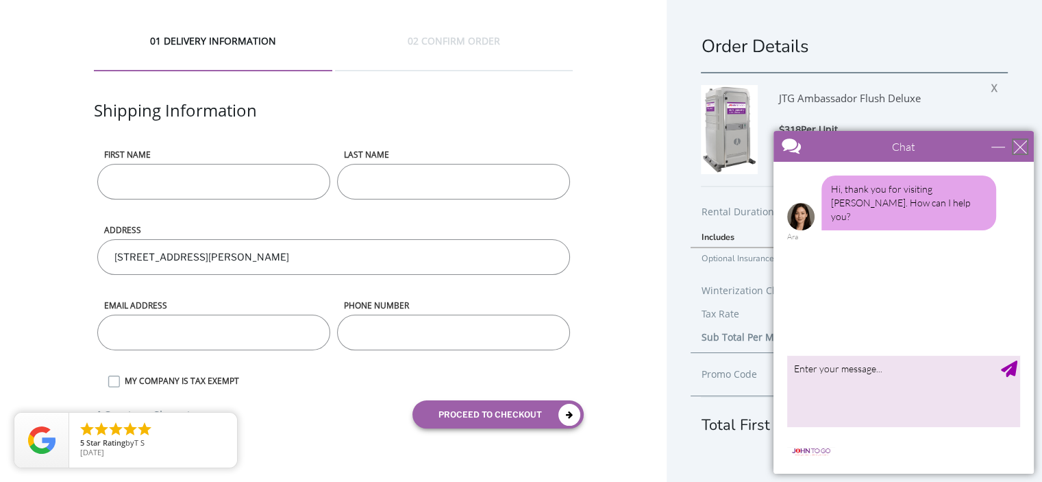
click at [1020, 146] on div "close" at bounding box center [1020, 147] width 14 height 14
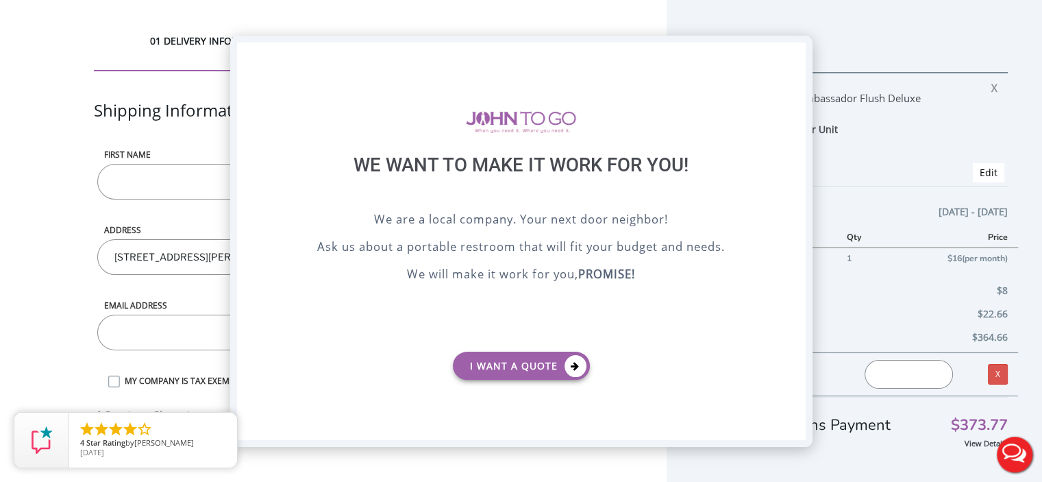
click at [799, 54] on div "X" at bounding box center [794, 53] width 21 height 23
